Goal: Navigation & Orientation: Find specific page/section

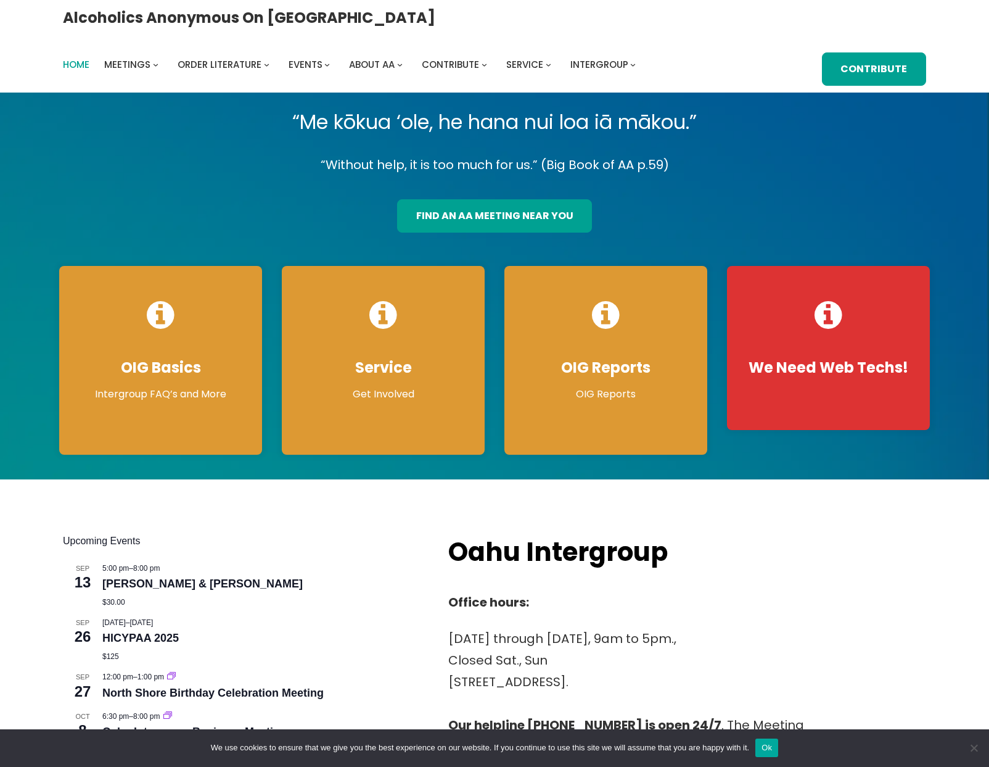
click at [89, 58] on span "Home" at bounding box center [76, 64] width 27 height 13
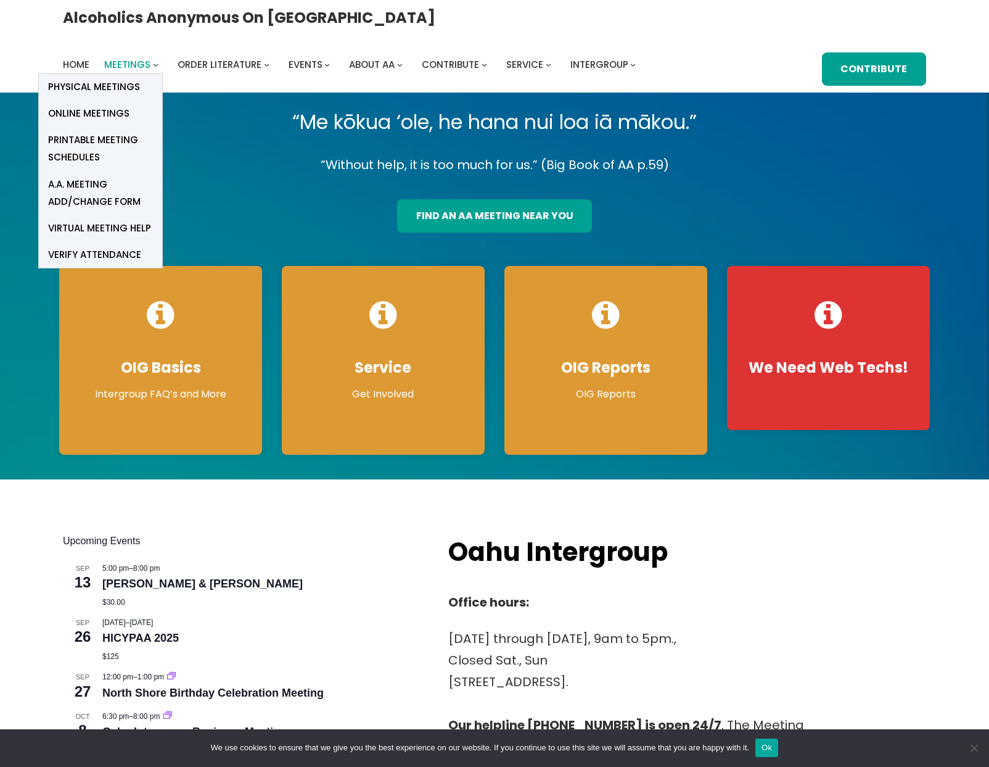
click at [150, 58] on span "Meetings" at bounding box center [127, 64] width 46 height 13
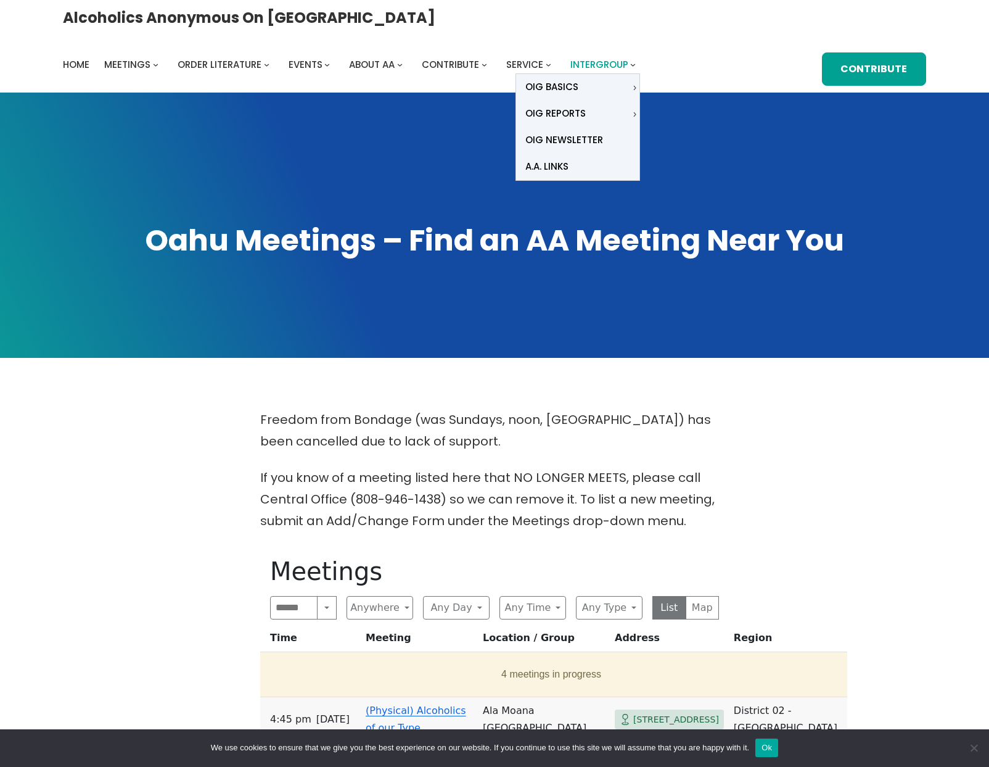
click at [629, 58] on span "Intergroup" at bounding box center [600, 64] width 58 height 13
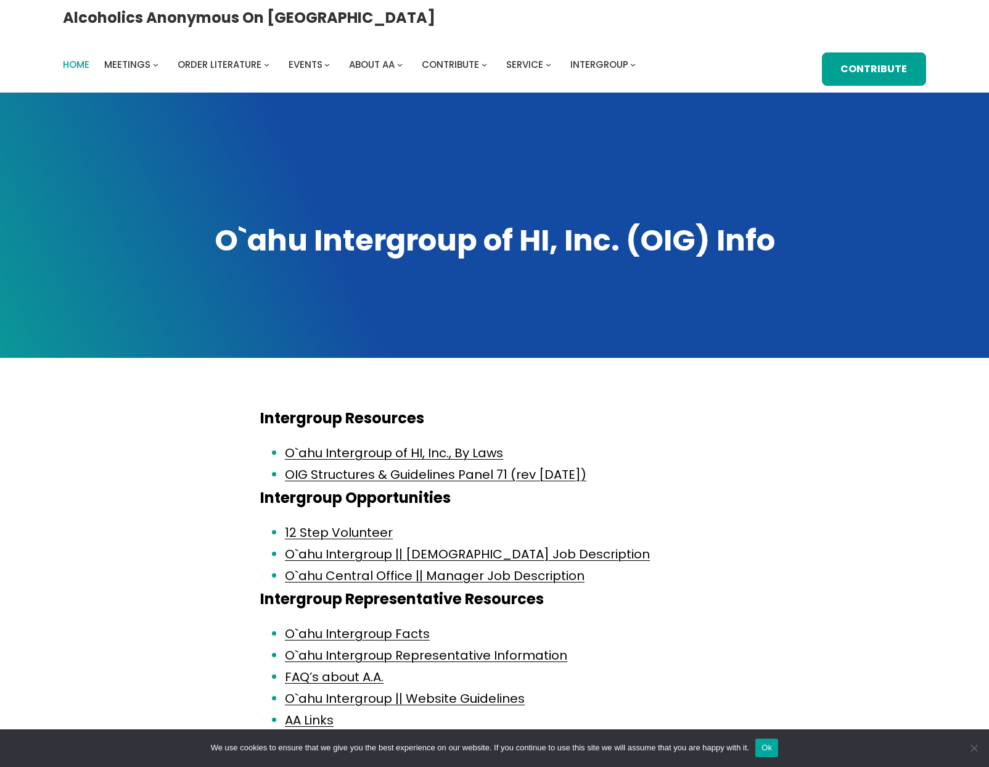
click at [89, 58] on span "Home" at bounding box center [76, 64] width 27 height 13
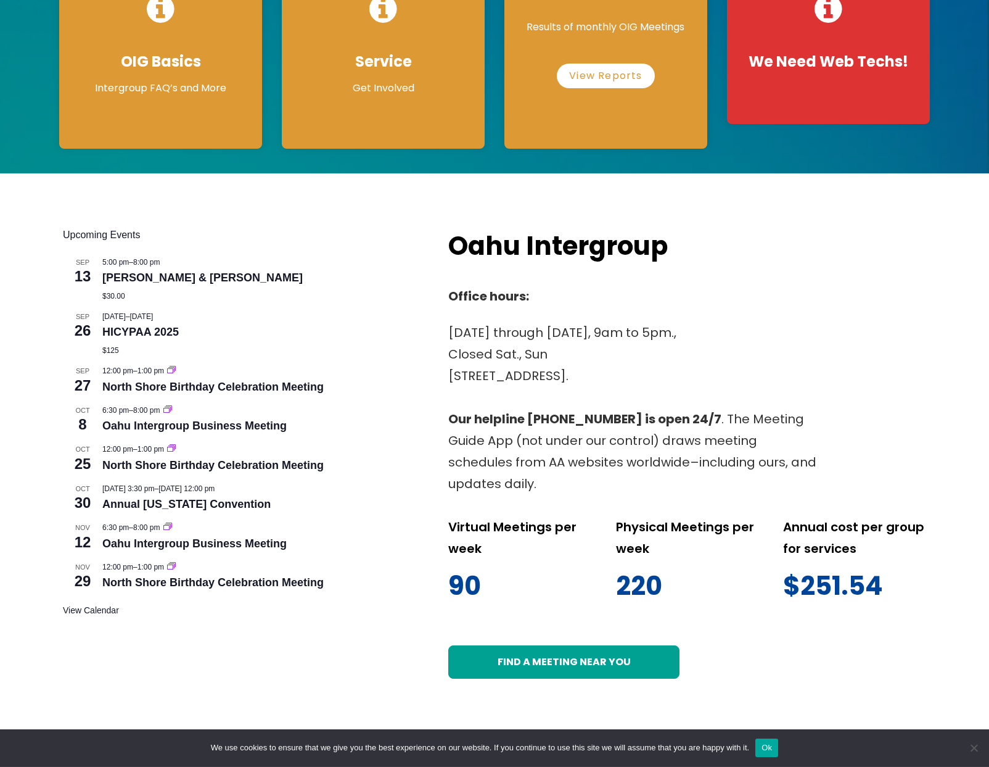
scroll to position [315, 0]
